Goal: Check status: Check status

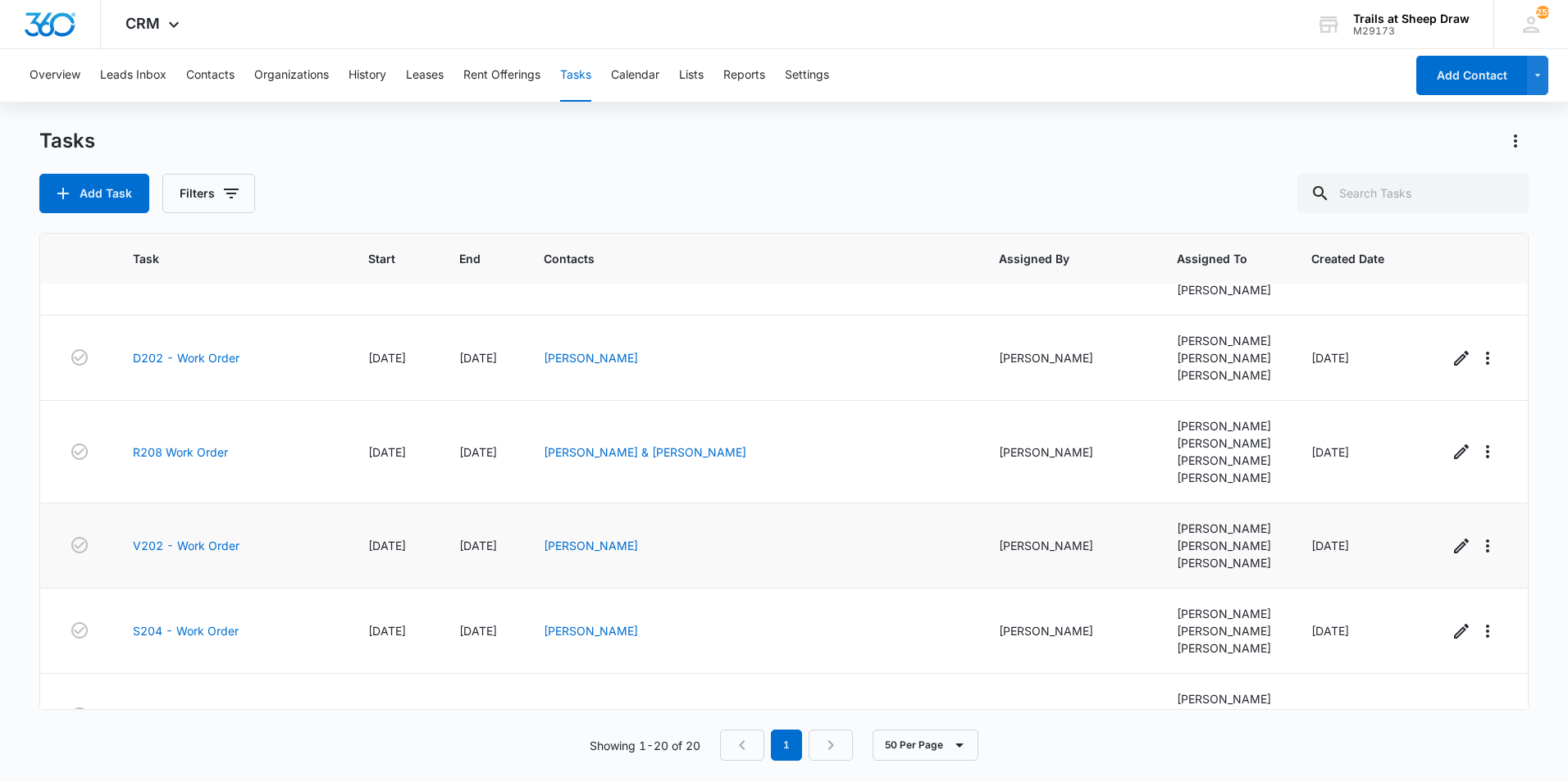
scroll to position [1263, 0]
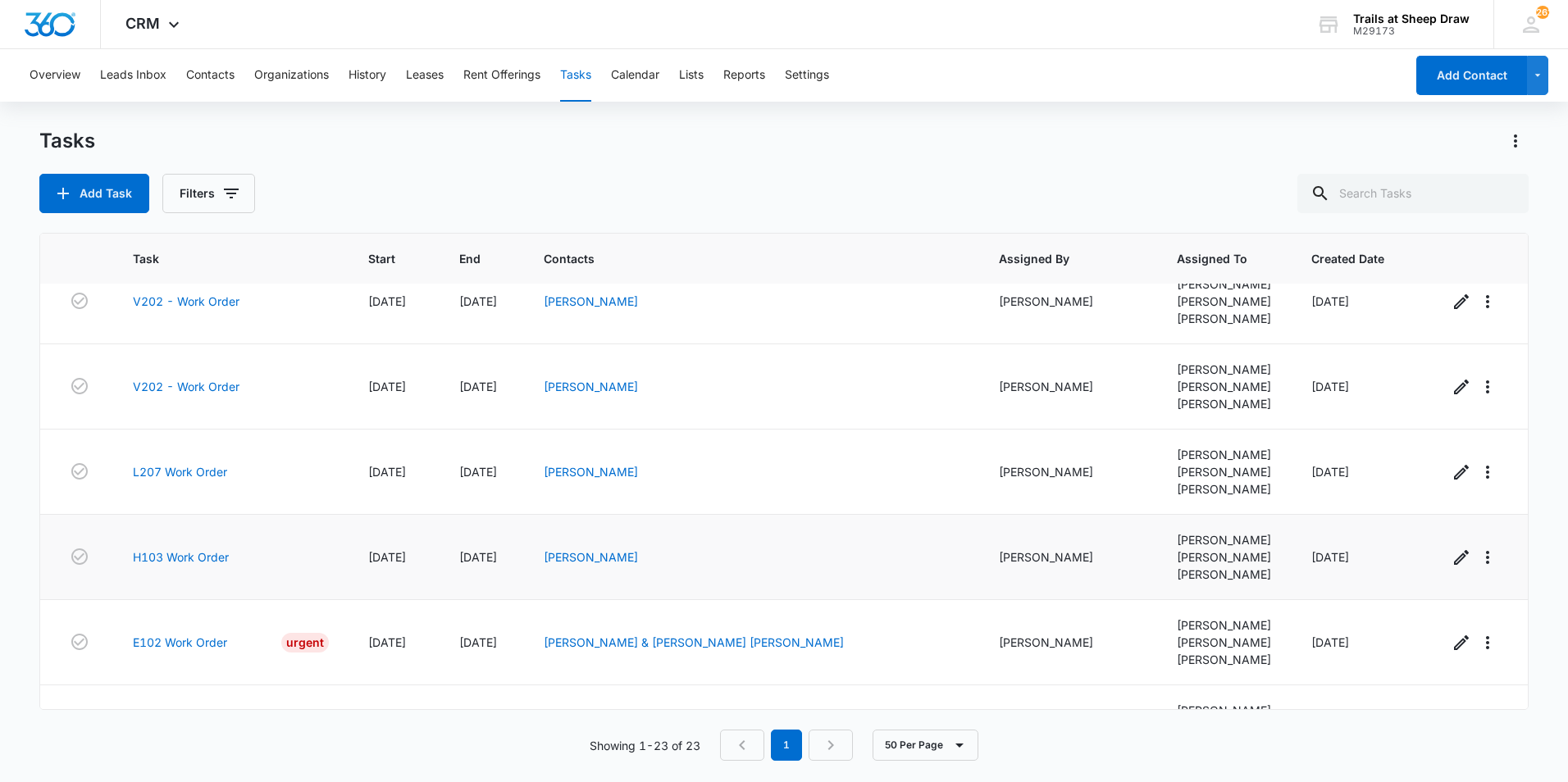
scroll to position [1519, 0]
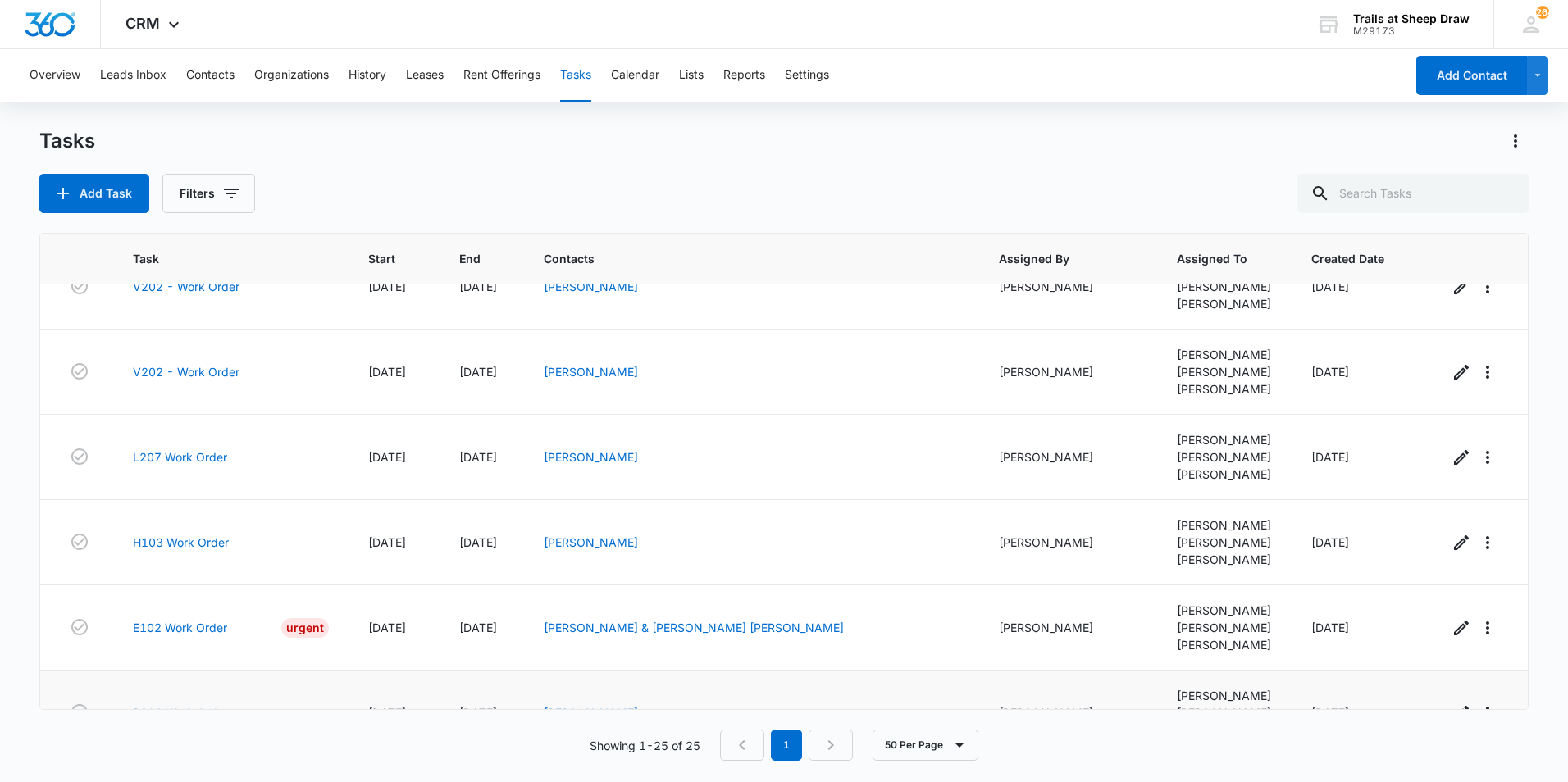
scroll to position [1689, 0]
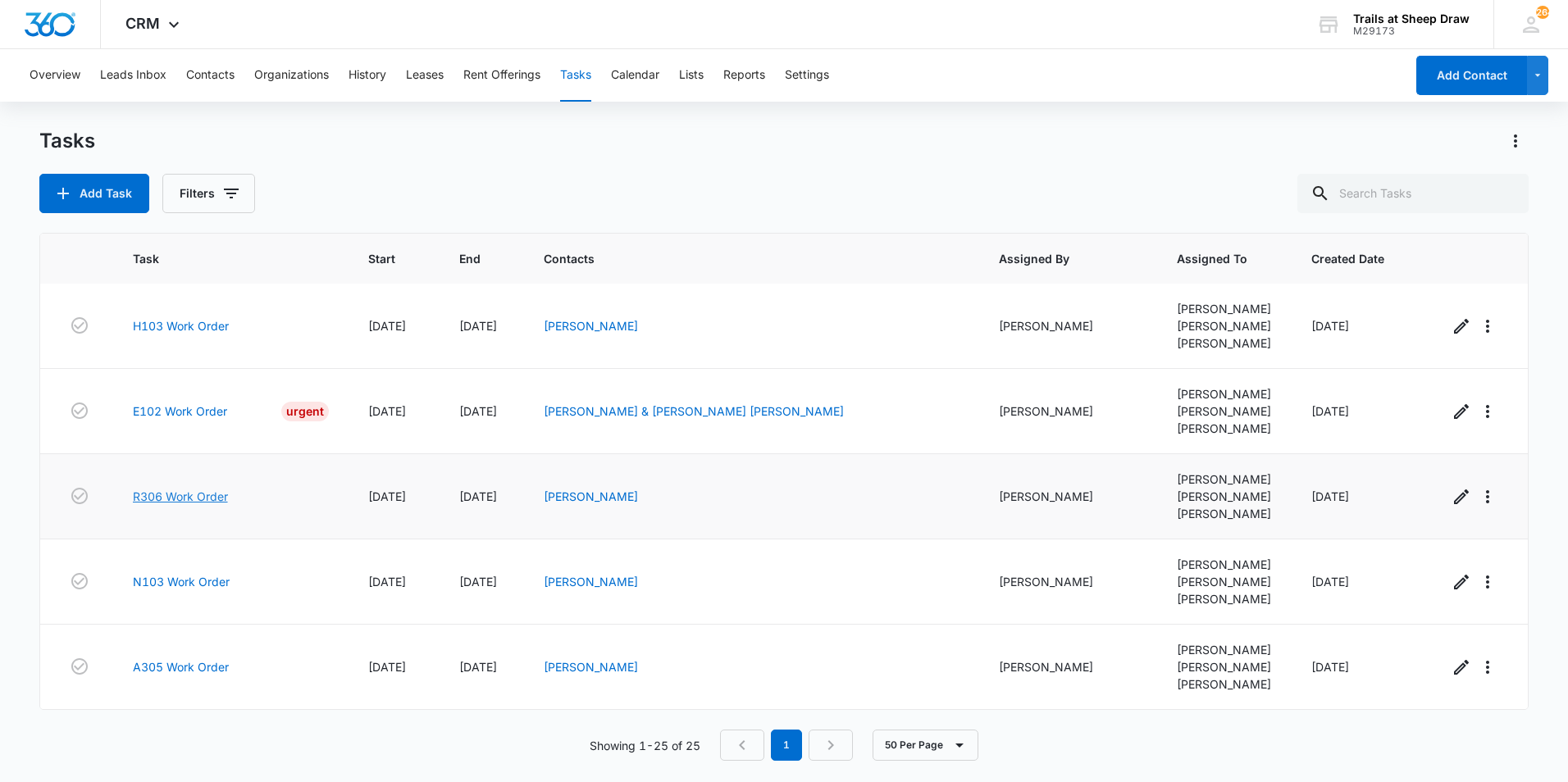
click at [171, 493] on link "R306 Work Order" at bounding box center [181, 496] width 95 height 17
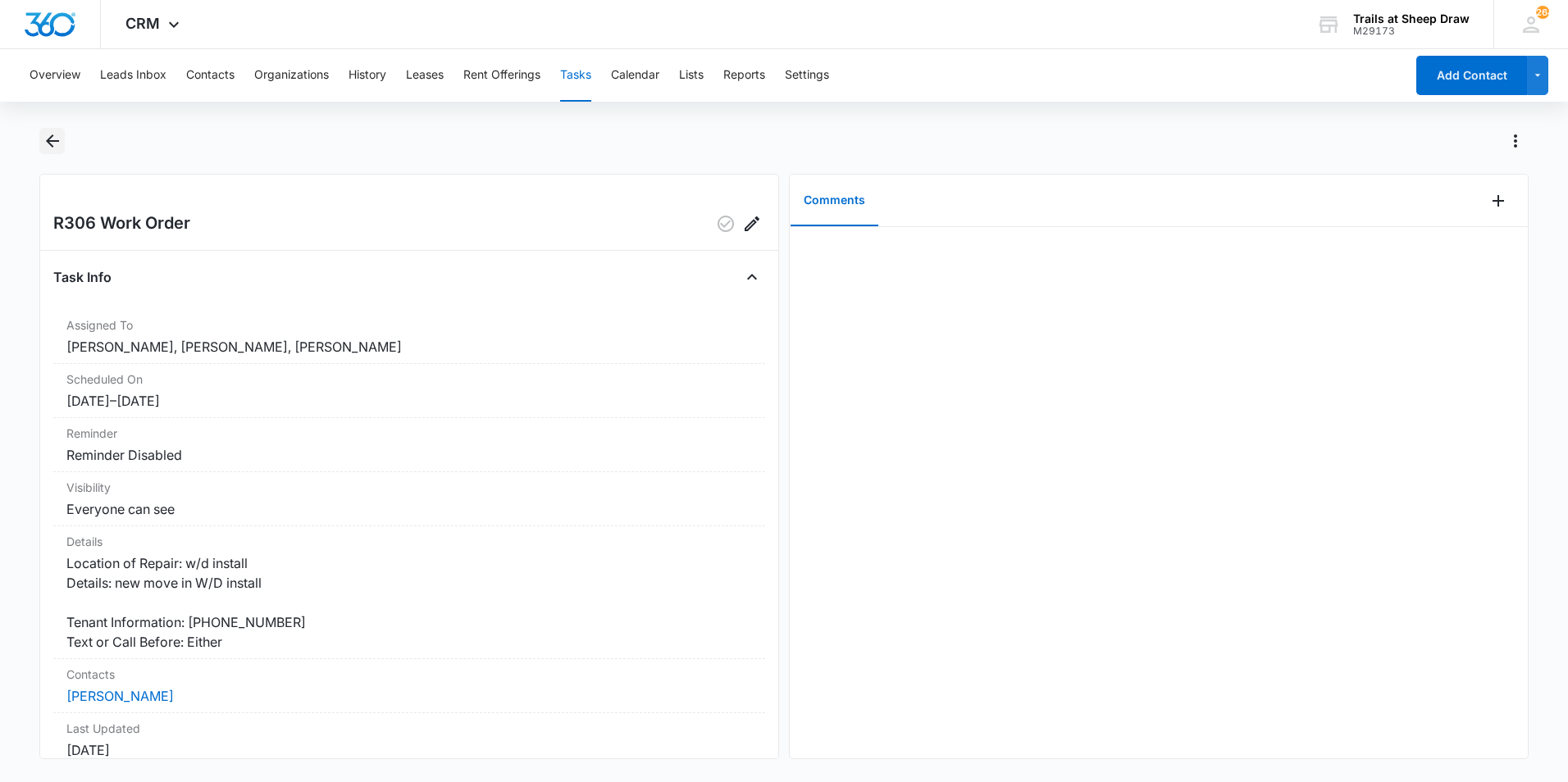
click at [58, 143] on icon "Back" at bounding box center [52, 141] width 20 height 20
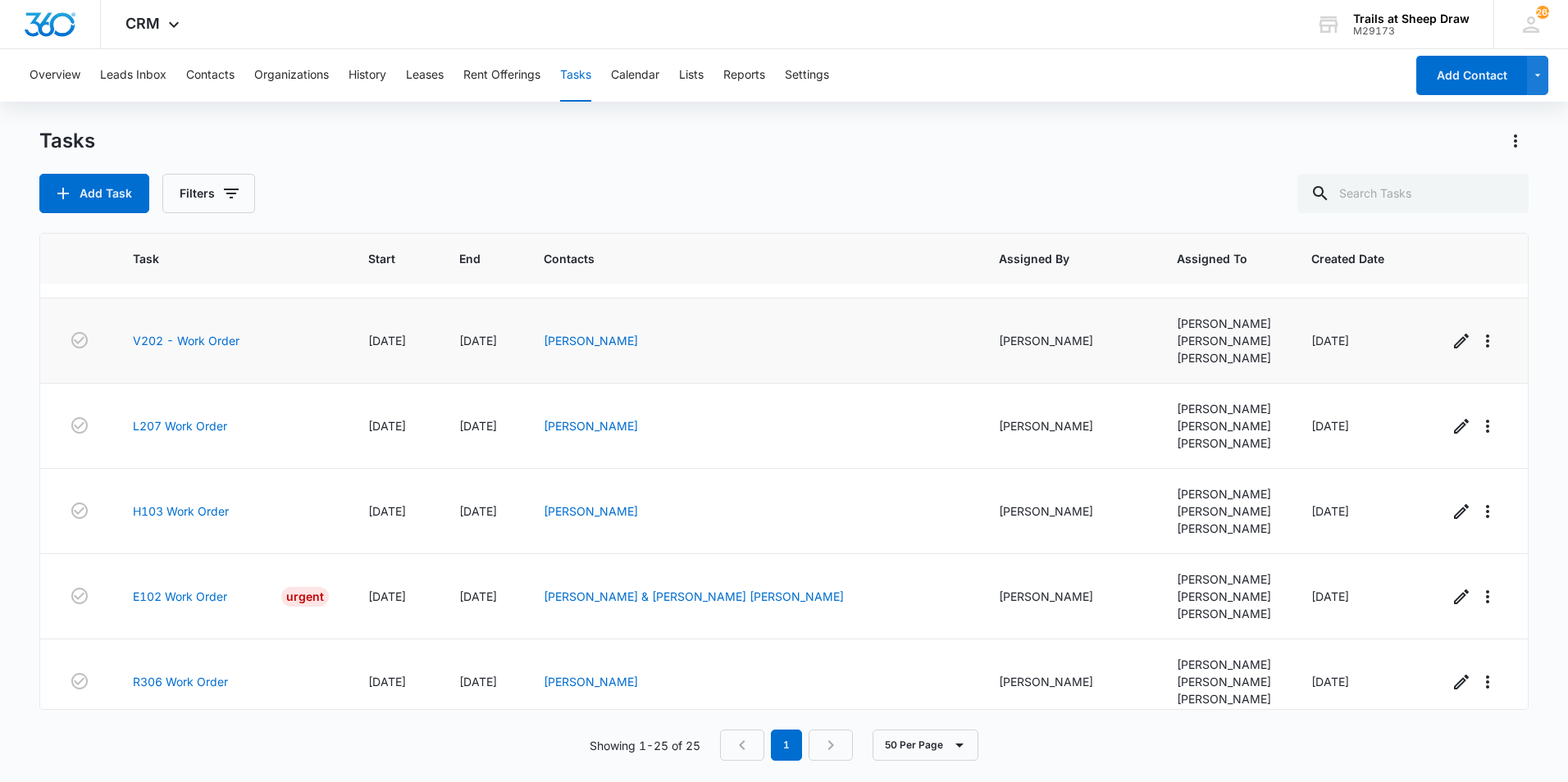
scroll to position [1476, 0]
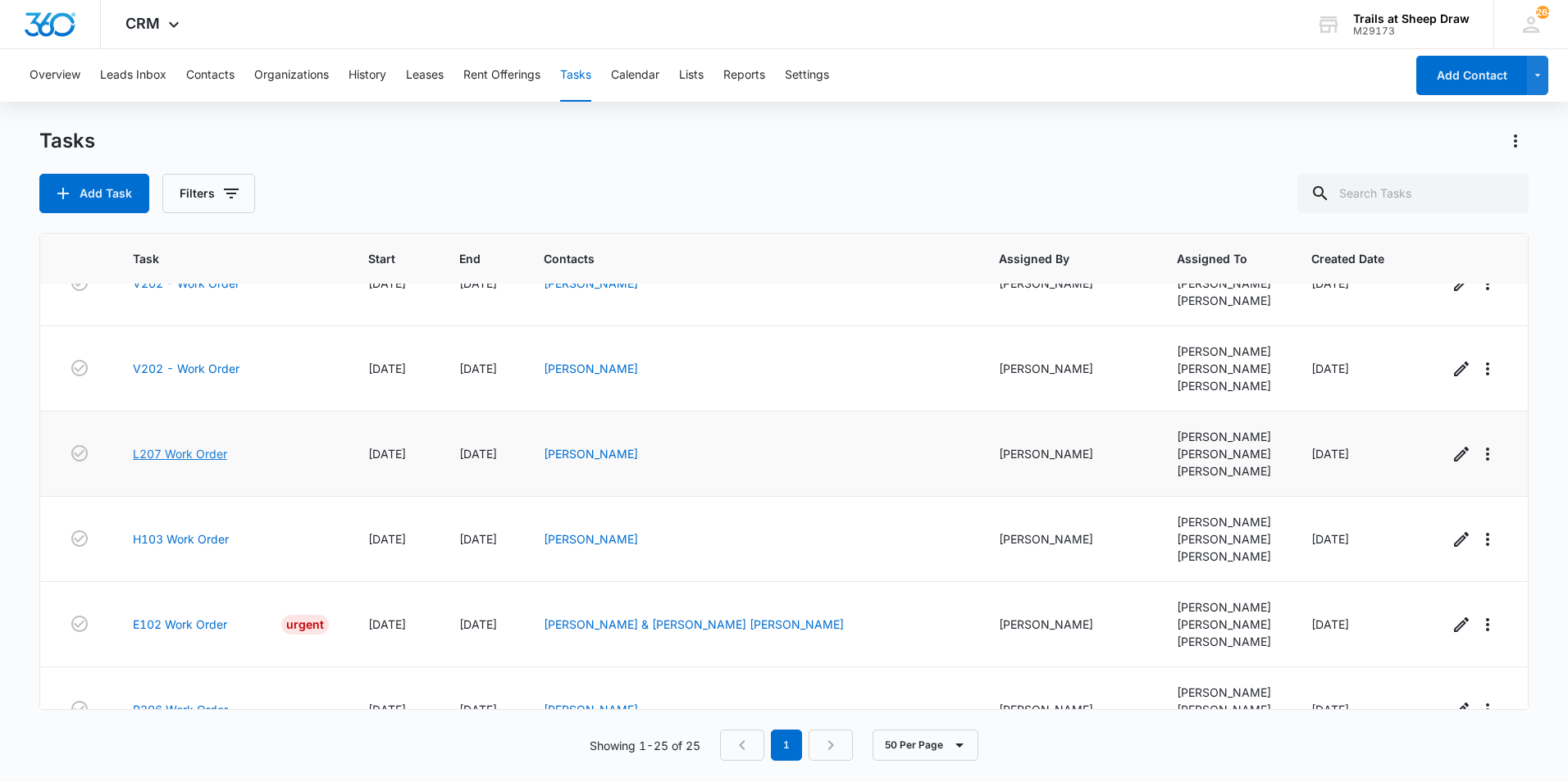
click at [203, 451] on link "L207 Work Order" at bounding box center [180, 454] width 94 height 17
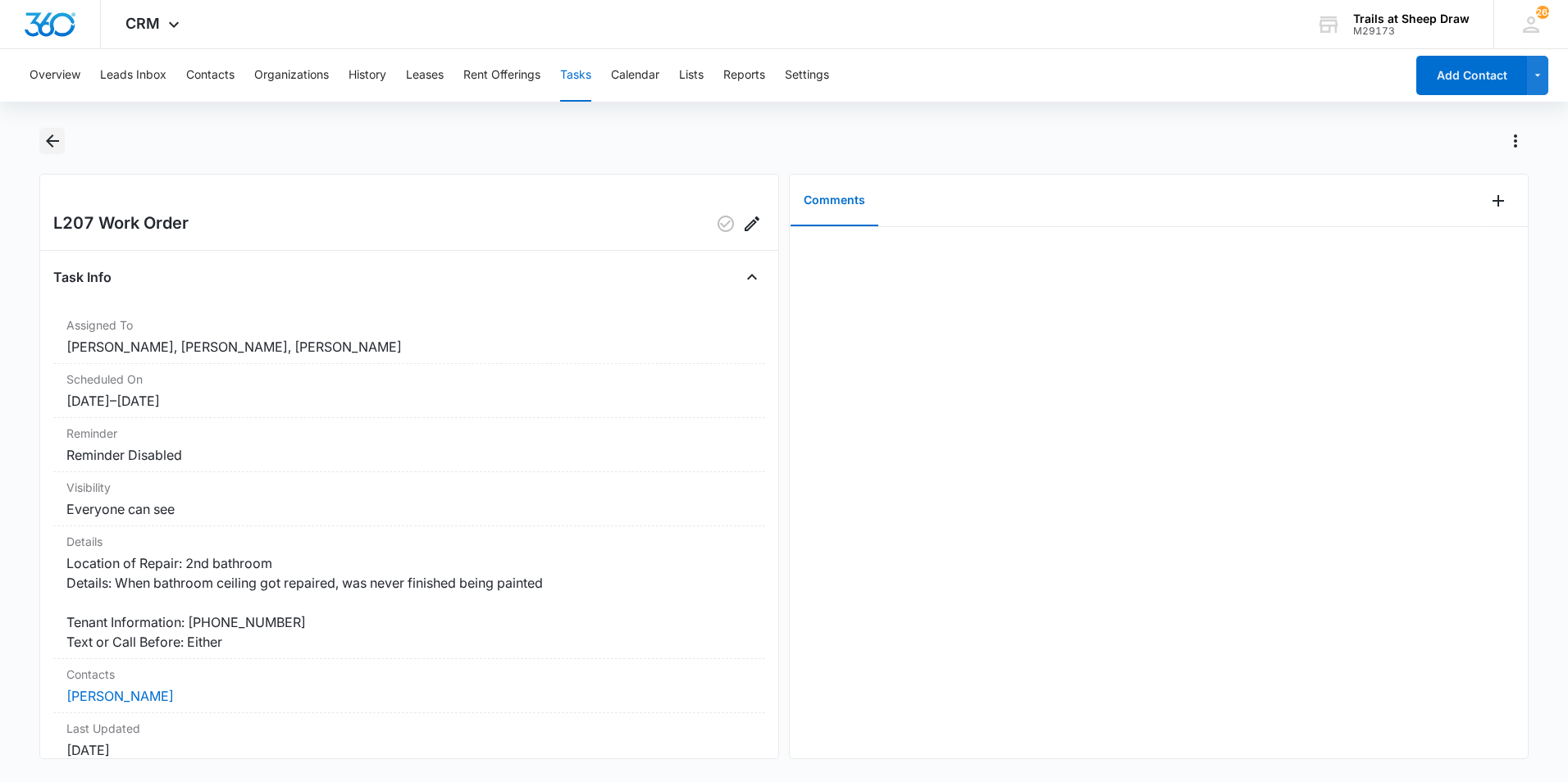
click at [47, 134] on icon "Back" at bounding box center [52, 141] width 20 height 20
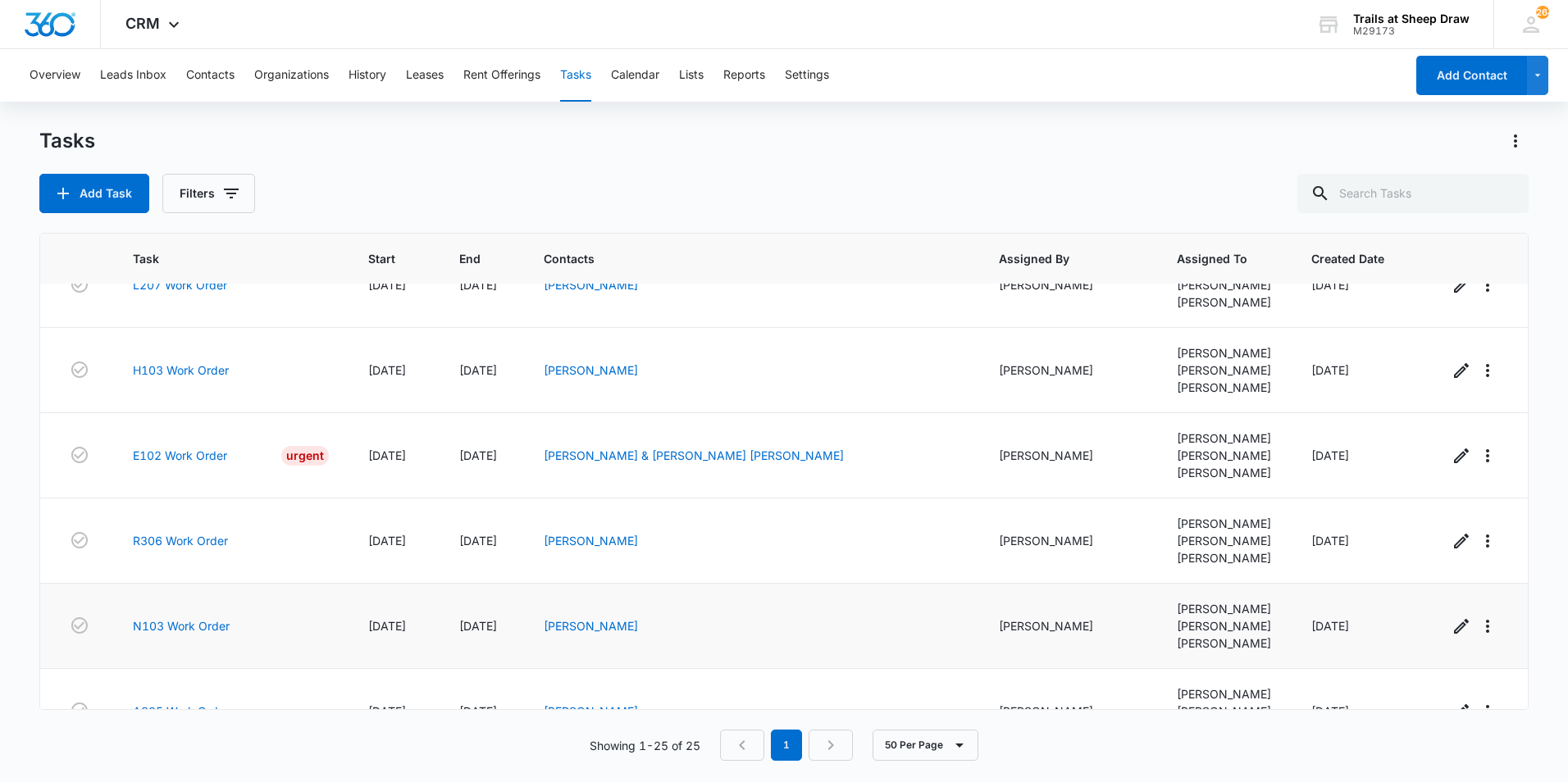
scroll to position [1689, 0]
